Goal: Book appointment/travel/reservation

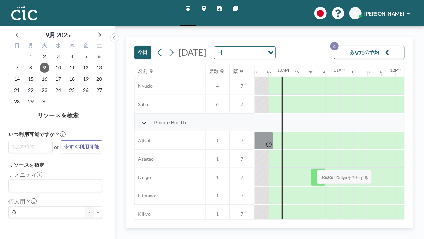
scroll to position [181, 536]
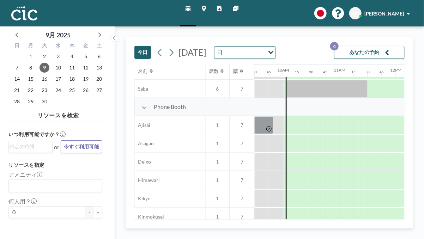
click at [144, 51] on button "今日" at bounding box center [142, 52] width 17 height 13
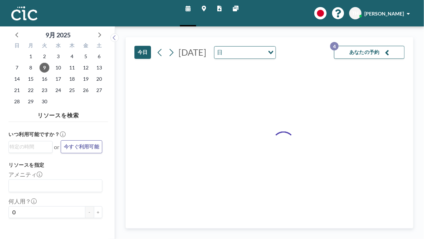
click at [274, 54] on icon "Search for option" at bounding box center [271, 53] width 5 height 4
click at [305, 76] on li "週" at bounding box center [300, 75] width 60 height 10
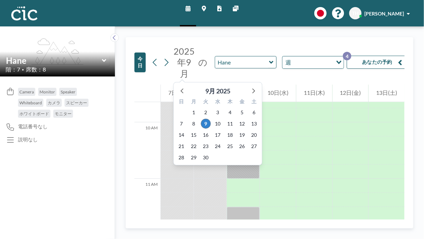
scroll to position [551, 0]
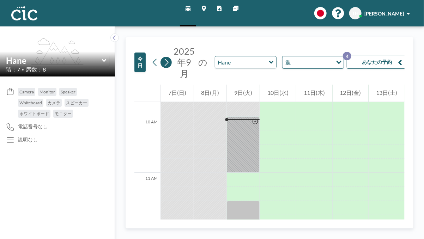
click at [165, 62] on icon at bounding box center [166, 62] width 7 height 11
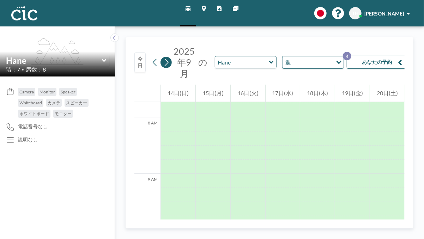
click at [165, 62] on icon at bounding box center [166, 62] width 7 height 11
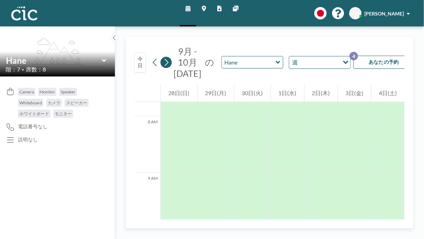
click at [165, 62] on icon at bounding box center [166, 62] width 7 height 11
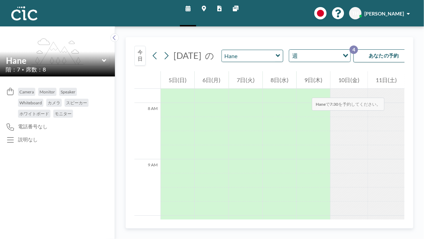
click at [305, 89] on div "9日(木)" at bounding box center [314, 80] width 34 height 18
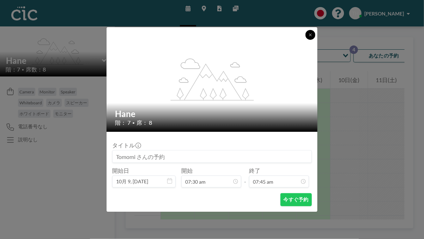
click at [312, 36] on icon at bounding box center [310, 35] width 4 height 4
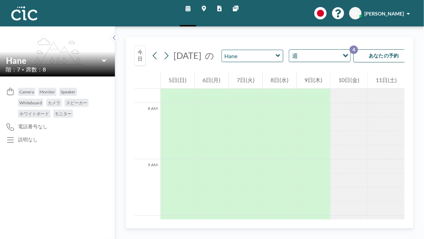
click at [343, 58] on icon "Search for option" at bounding box center [345, 56] width 5 height 4
click at [320, 74] on li "日" at bounding box center [312, 75] width 60 height 10
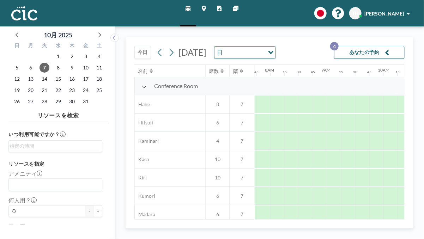
scroll to position [0, 438]
click at [168, 55] on icon at bounding box center [171, 52] width 7 height 11
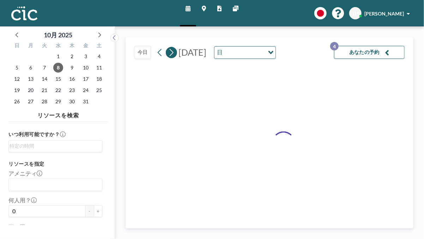
click at [171, 58] on icon at bounding box center [171, 52] width 7 height 11
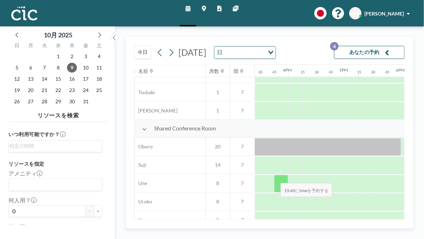
scroll to position [492, 870]
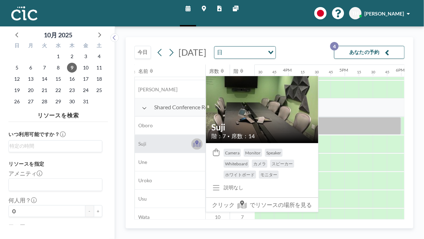
click at [196, 145] on icon at bounding box center [196, 143] width 3 height 4
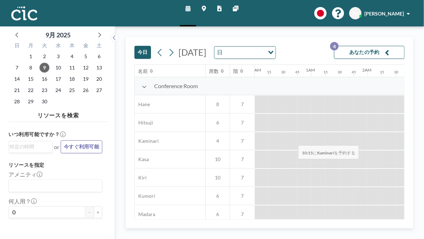
scroll to position [0, 551]
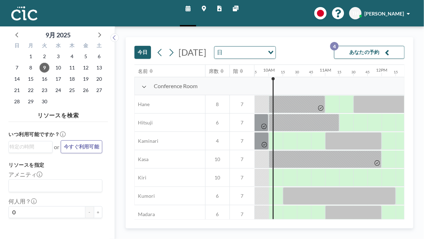
drag, startPoint x: 298, startPoint y: 48, endPoint x: 304, endPoint y: 48, distance: 5.3
click at [264, 48] on input "Search for option" at bounding box center [244, 52] width 39 height 9
click at [306, 77] on li "週" at bounding box center [300, 75] width 60 height 10
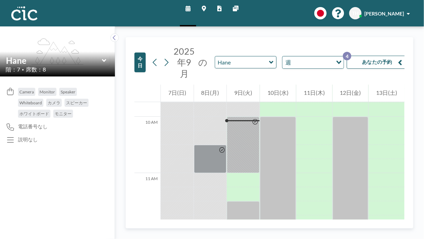
scroll to position [551, 0]
click at [168, 62] on icon at bounding box center [166, 62] width 7 height 11
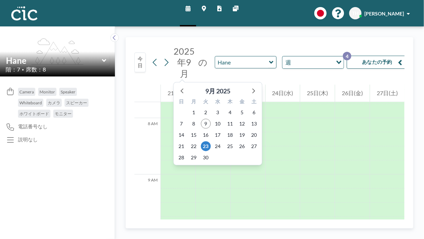
scroll to position [438, 0]
click at [257, 86] on icon at bounding box center [252, 90] width 9 height 9
click at [229, 124] on span "9" at bounding box center [230, 124] width 10 height 10
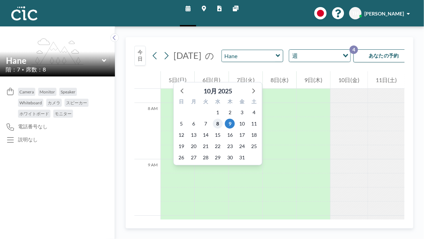
click at [218, 123] on span "8" at bounding box center [218, 124] width 10 height 10
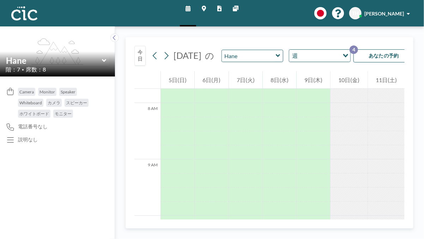
click at [343, 58] on icon "Search for option" at bounding box center [345, 56] width 5 height 4
click at [309, 74] on li "日" at bounding box center [312, 75] width 60 height 10
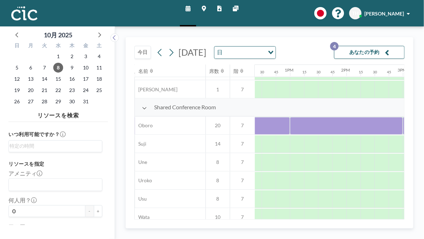
scroll to position [492, 752]
click at [169, 55] on icon at bounding box center [171, 52] width 7 height 11
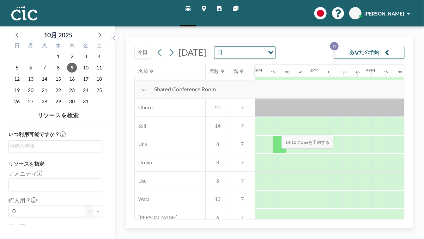
scroll to position [508, 787]
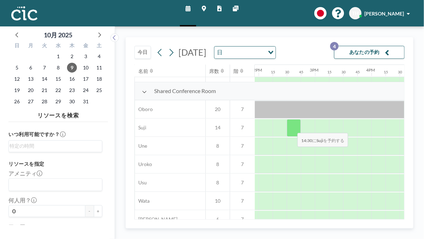
click at [292, 137] on div at bounding box center [294, 128] width 14 height 18
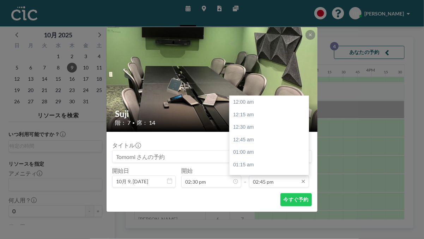
scroll to position [741, 0]
click at [289, 182] on input "02:45 pm" at bounding box center [279, 182] width 60 height 12
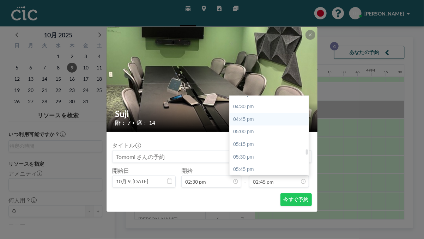
scroll to position [824, 0]
click at [261, 107] on div "04:30 pm" at bounding box center [271, 107] width 83 height 13
type input "04:30 pm"
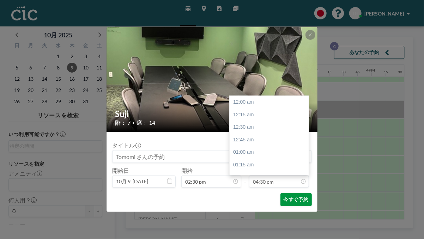
scroll to position [829, 0]
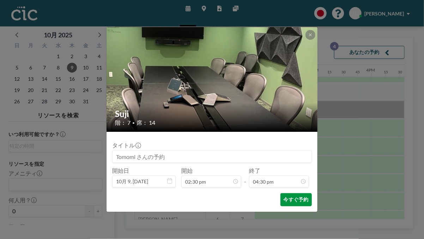
click at [292, 200] on button "今すぐ予約" at bounding box center [296, 199] width 31 height 13
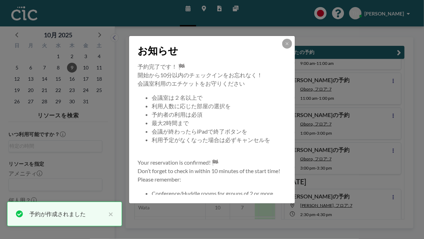
scroll to position [36, 0]
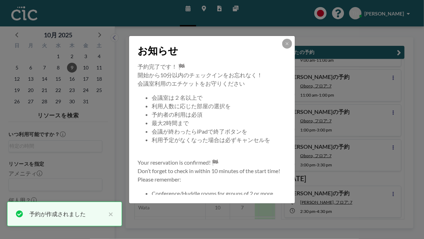
click at [285, 42] on button at bounding box center [287, 44] width 10 height 10
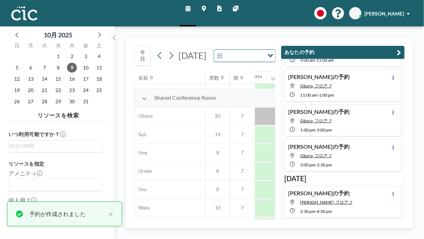
click at [399, 50] on icon "button" at bounding box center [399, 52] width 4 height 8
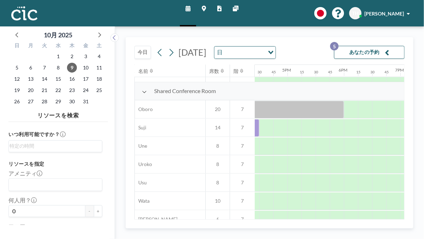
scroll to position [508, 917]
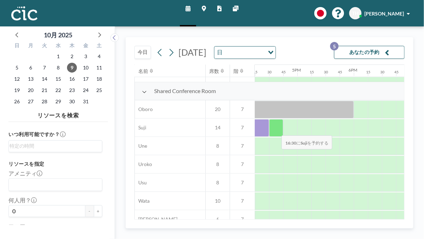
click at [276, 137] on div at bounding box center [276, 128] width 14 height 18
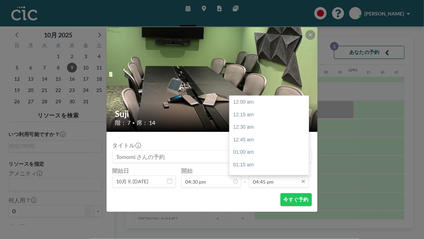
scroll to position [841, 0]
click at [291, 179] on input "04:45 pm" at bounding box center [279, 182] width 60 height 12
click at [253, 153] on div "06:00 pm" at bounding box center [271, 153] width 83 height 13
type input "06:00 pm"
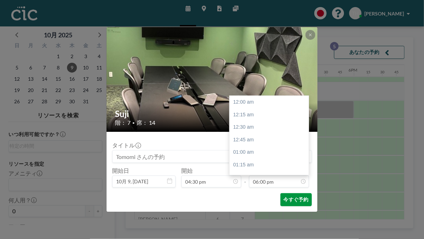
scroll to position [904, 0]
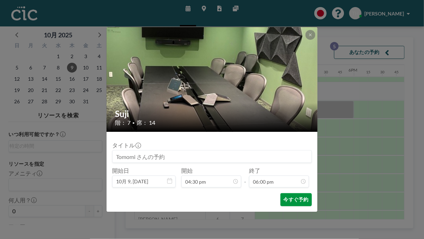
click at [292, 198] on button "今すぐ予約" at bounding box center [296, 199] width 31 height 13
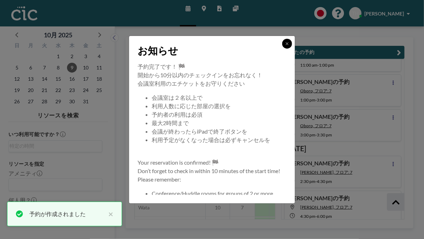
scroll to position [71, 0]
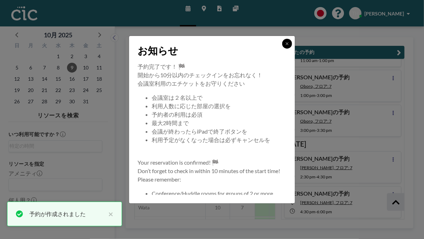
click at [282, 44] on button at bounding box center [287, 44] width 10 height 10
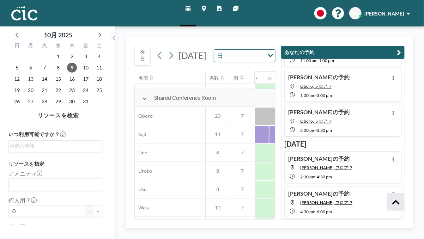
click at [141, 61] on button "今日" at bounding box center [142, 56] width 16 height 20
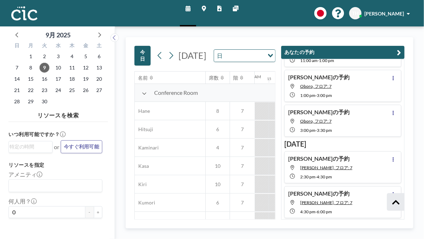
click at [402, 51] on button "あなたの予約" at bounding box center [343, 52] width 124 height 13
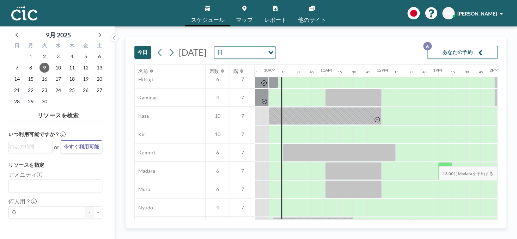
scroll to position [45, 551]
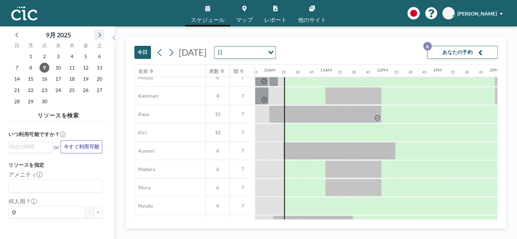
click at [101, 34] on icon at bounding box center [99, 34] width 9 height 9
click at [72, 68] on span "9" at bounding box center [72, 68] width 10 height 10
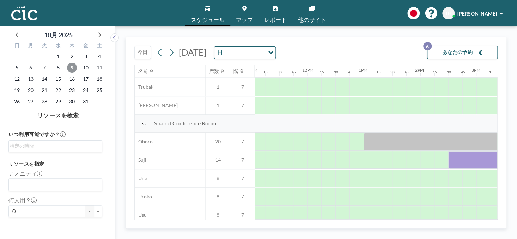
scroll to position [476, 671]
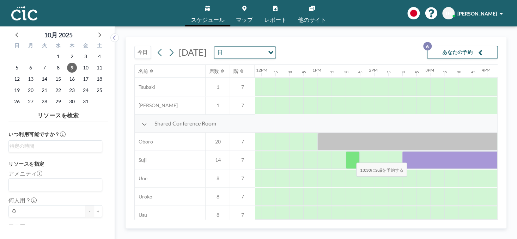
click at [352, 157] on div at bounding box center [353, 160] width 14 height 18
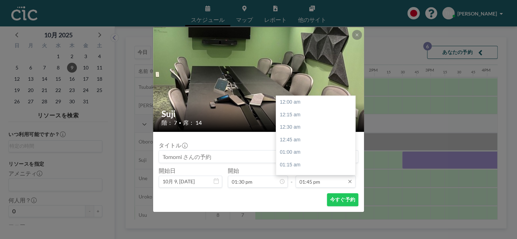
scroll to position [691, 0]
drag, startPoint x: 328, startPoint y: 181, endPoint x: 325, endPoint y: 175, distance: 6.2
click at [327, 181] on input "01:45 pm" at bounding box center [326, 182] width 60 height 12
click at [295, 142] on div "02:30 pm" at bounding box center [317, 140] width 83 height 13
type input "02:30 pm"
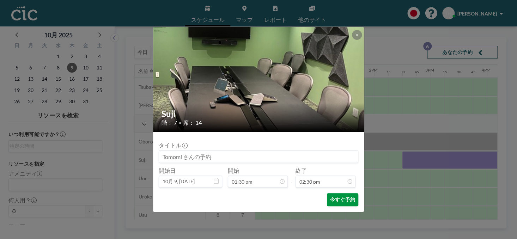
scroll to position [728, 0]
click at [337, 202] on button "今すぐ予約" at bounding box center [342, 199] width 31 height 13
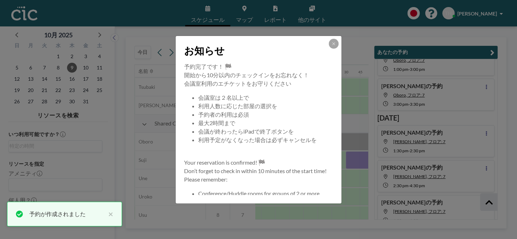
scroll to position [97, 0]
click at [332, 42] on icon at bounding box center [334, 44] width 4 height 4
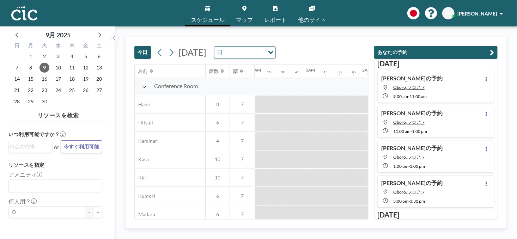
scroll to position [0, 565]
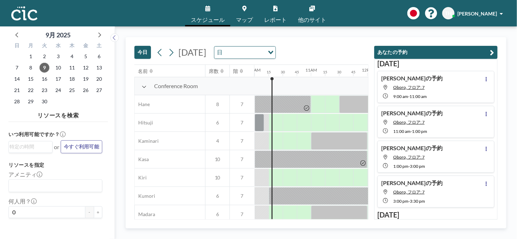
click at [491, 53] on icon "button" at bounding box center [493, 52] width 4 height 8
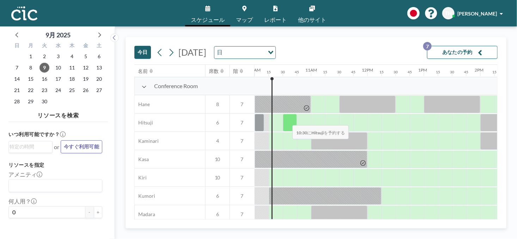
click at [287, 121] on div at bounding box center [290, 123] width 14 height 18
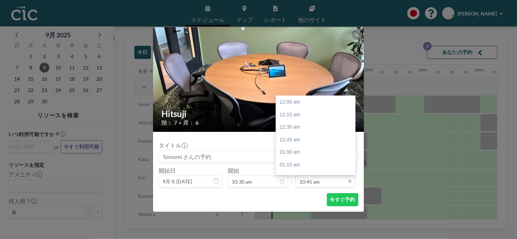
scroll to position [540, 0]
click at [335, 185] on input "10:45 am" at bounding box center [326, 182] width 60 height 12
click at [316, 168] on div "12:00 pm" at bounding box center [317, 165] width 83 height 13
type input "12:00 pm"
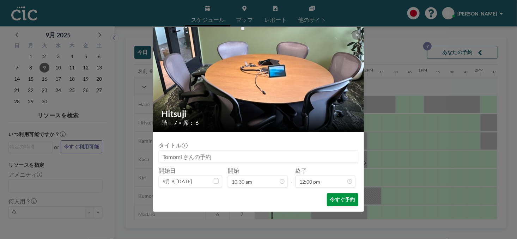
scroll to position [603, 0]
click at [341, 199] on button "今すぐ予約" at bounding box center [342, 199] width 31 height 13
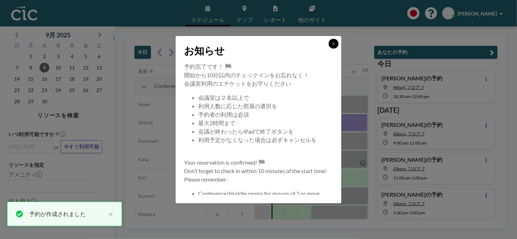
click at [333, 43] on icon at bounding box center [334, 44] width 4 height 4
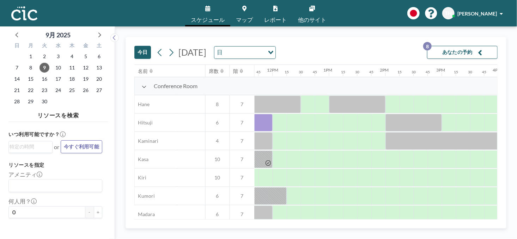
scroll to position [0, 641]
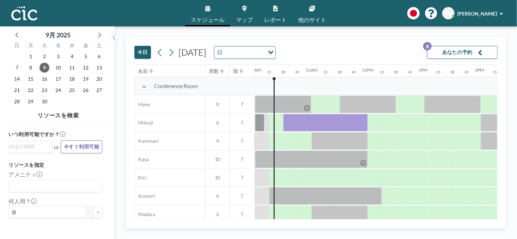
scroll to position [0, 565]
click at [102, 32] on icon at bounding box center [99, 34] width 9 height 9
drag, startPoint x: 58, startPoint y: 68, endPoint x: 92, endPoint y: 69, distance: 34.3
click at [58, 68] on span "8" at bounding box center [58, 68] width 10 height 10
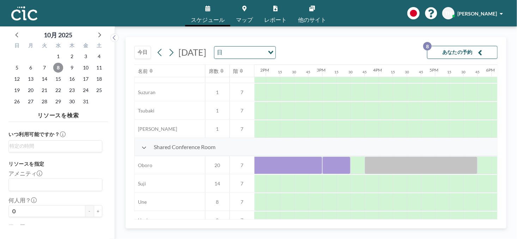
scroll to position [452, 789]
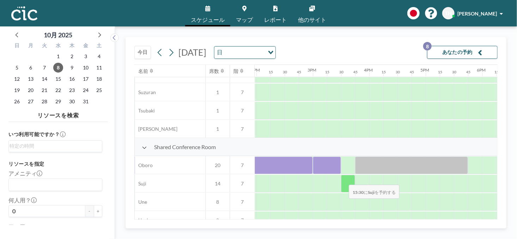
click at [344, 180] on div at bounding box center [348, 184] width 14 height 18
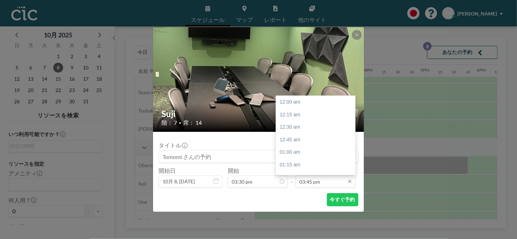
scroll to position [791, 0]
click at [327, 181] on input "03:45 pm" at bounding box center [326, 182] width 60 height 12
click at [291, 141] on div "05:00 pm" at bounding box center [317, 141] width 83 height 13
type input "05:00 pm"
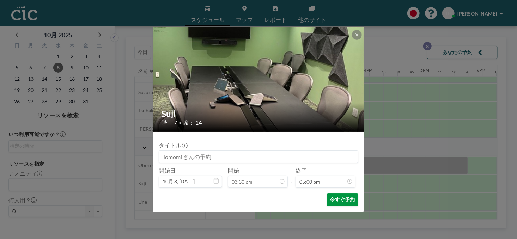
scroll to position [854, 0]
click at [339, 199] on button "今すぐ予約" at bounding box center [342, 199] width 31 height 13
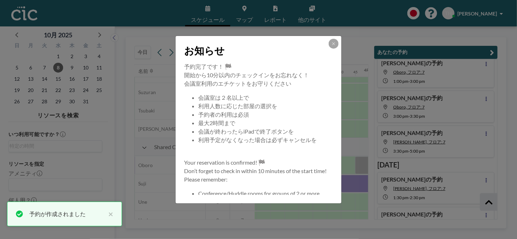
scroll to position [132, 0]
click at [331, 40] on button at bounding box center [334, 44] width 10 height 10
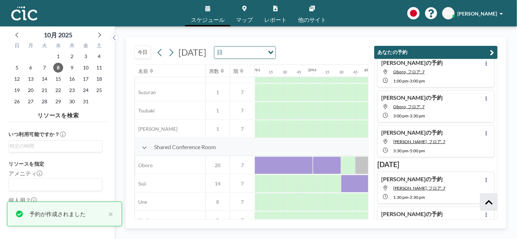
click at [493, 54] on icon "button" at bounding box center [493, 52] width 4 height 8
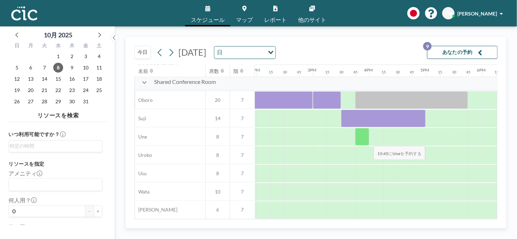
scroll to position [521, 789]
